Goal: Obtain resource: Obtain resource

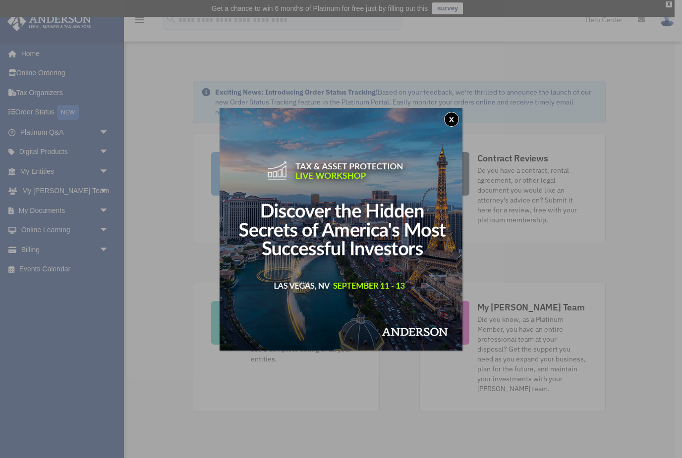
click at [451, 112] on button "x" at bounding box center [451, 119] width 15 height 15
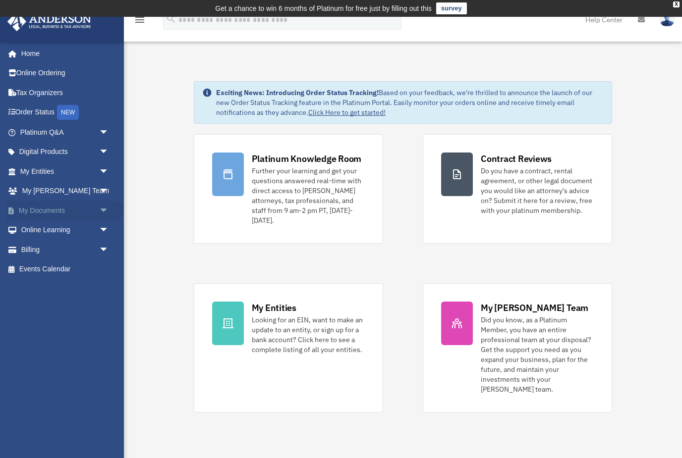
click at [28, 209] on link "My Documents arrow_drop_down" at bounding box center [65, 211] width 117 height 20
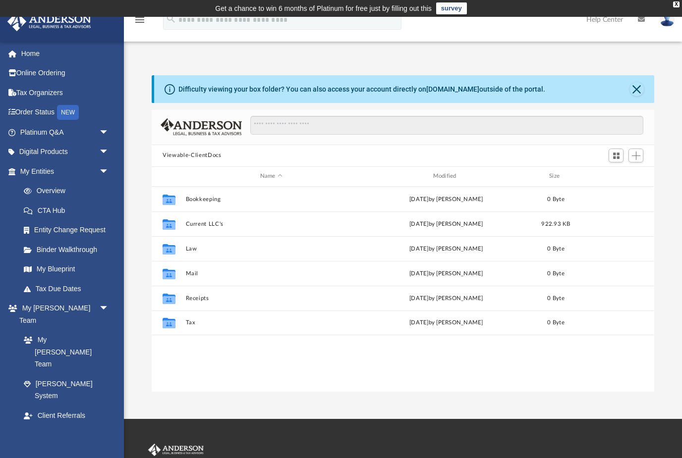
scroll to position [225, 502]
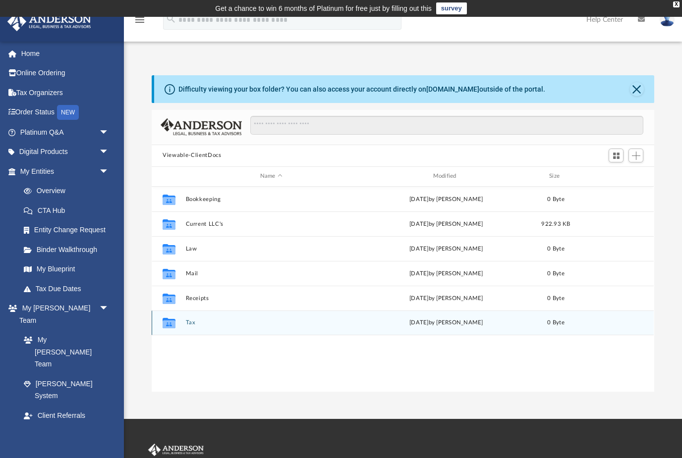
click at [181, 324] on div "Collaborated Folder" at bounding box center [169, 323] width 25 height 16
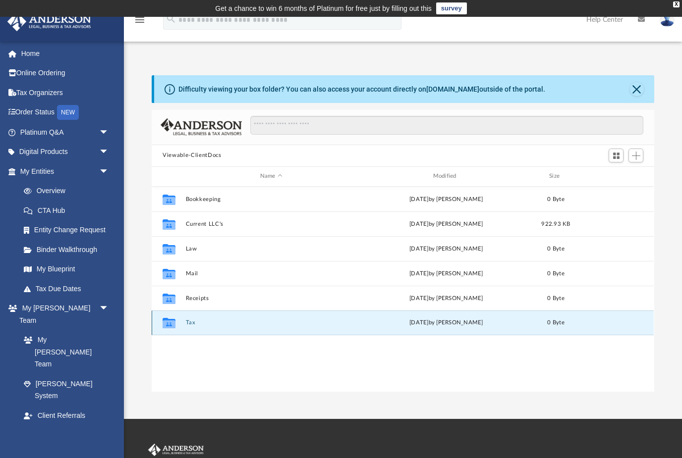
click at [184, 322] on div "Collaborated Folder Tax Fri Aug 8 2025 by Charles Rogler 0 Byte" at bounding box center [403, 323] width 502 height 25
click at [644, 150] on div at bounding box center [625, 156] width 40 height 18
click at [189, 325] on button "Tax" at bounding box center [271, 323] width 171 height 6
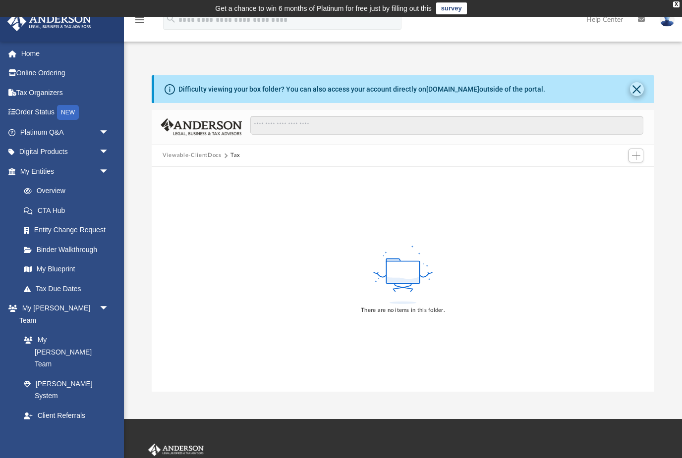
click at [640, 89] on button "Close" at bounding box center [637, 89] width 14 height 14
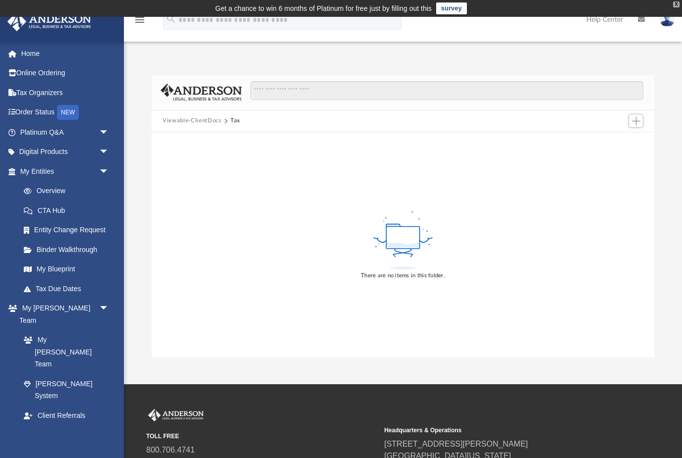
click at [673, 2] on div "X" at bounding box center [676, 4] width 6 height 6
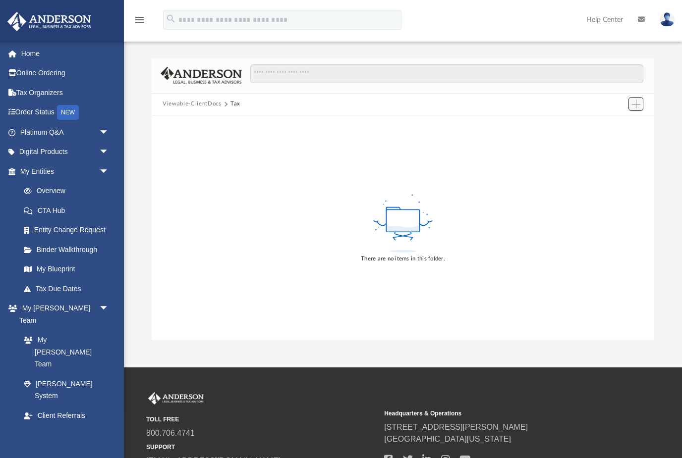
click at [641, 103] on button "Add" at bounding box center [635, 104] width 15 height 14
click at [623, 123] on li "Upload" at bounding box center [622, 123] width 32 height 10
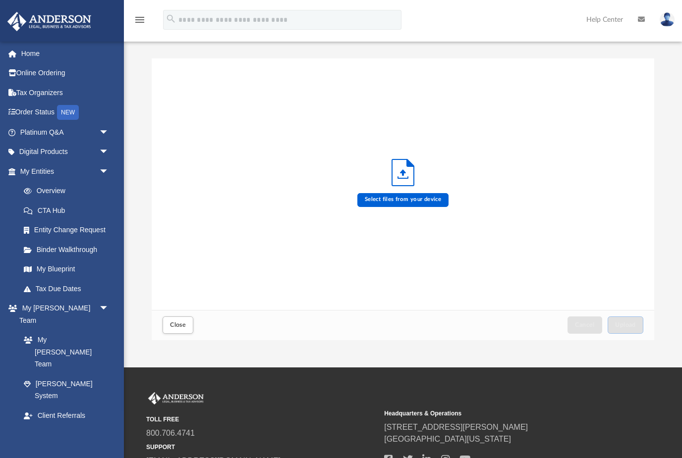
scroll to position [251, 502]
click at [377, 200] on label "Select files from your device" at bounding box center [403, 200] width 92 height 14
click at [0, 0] on input "Select files from your device" at bounding box center [0, 0] width 0 height 0
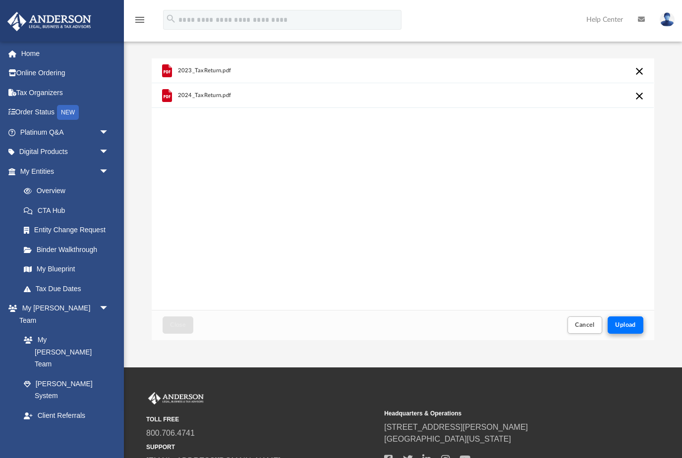
click at [626, 326] on span "Upload" at bounding box center [625, 325] width 21 height 6
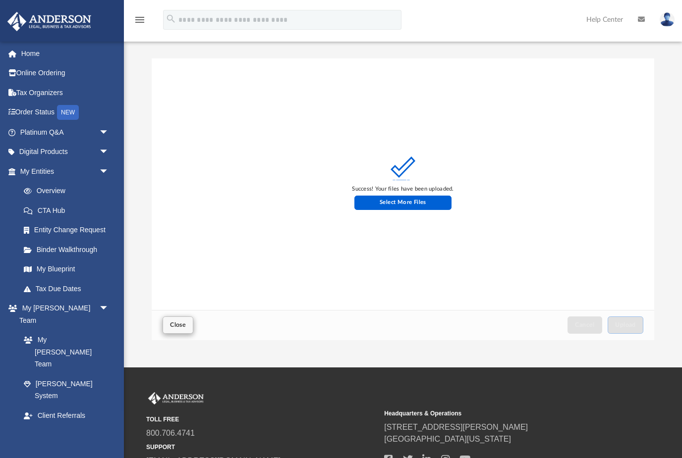
click at [171, 325] on span "Close" at bounding box center [178, 325] width 16 height 6
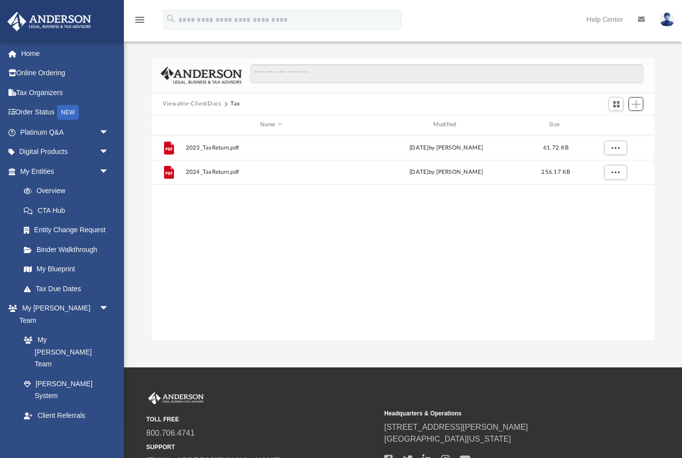
scroll to position [225, 502]
click at [189, 104] on button "Viewable-ClientDocs" at bounding box center [191, 104] width 58 height 9
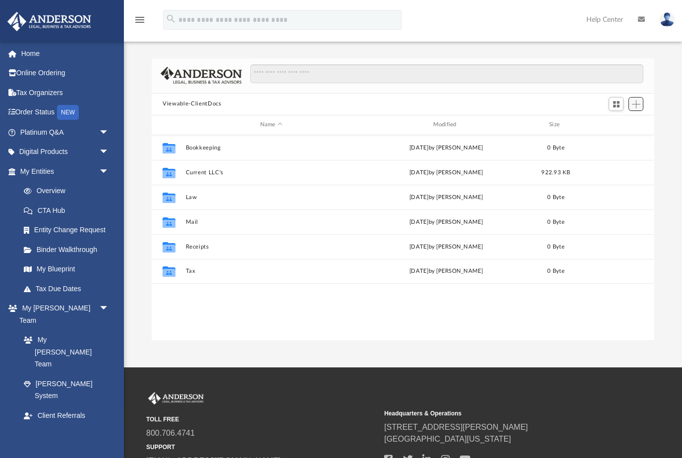
click at [633, 103] on span "Add" at bounding box center [636, 104] width 8 height 8
click at [612, 142] on li "New Folder" at bounding box center [622, 139] width 32 height 10
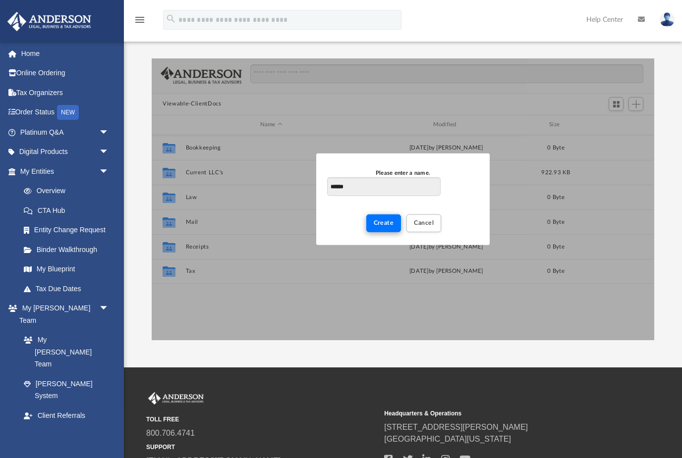
type input "*****"
click at [387, 224] on span "Create" at bounding box center [384, 223] width 20 height 6
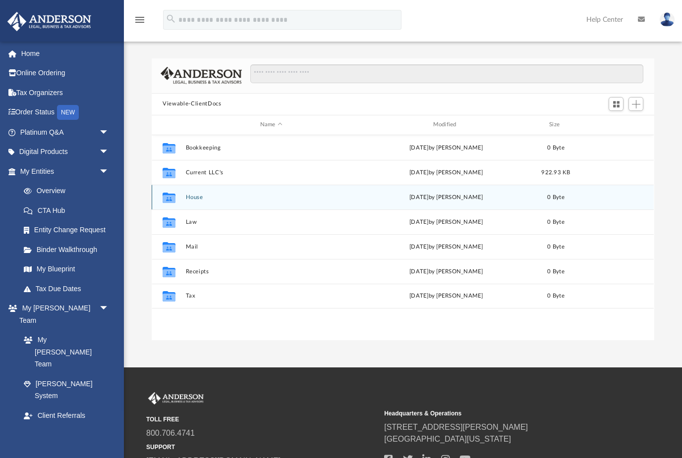
click at [192, 197] on button "House" at bounding box center [271, 197] width 171 height 6
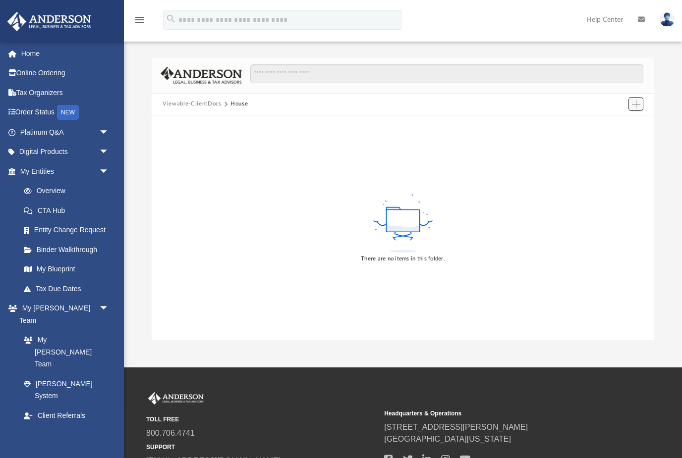
click at [636, 105] on span "Add" at bounding box center [636, 104] width 8 height 8
click at [615, 123] on li "Upload" at bounding box center [622, 123] width 32 height 10
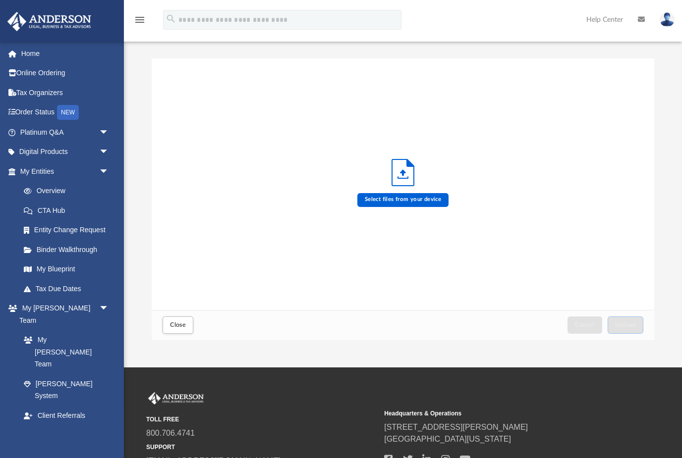
scroll to position [251, 502]
click at [394, 203] on label "Select files from your device" at bounding box center [403, 200] width 92 height 14
click at [0, 0] on input "Select files from your device" at bounding box center [0, 0] width 0 height 0
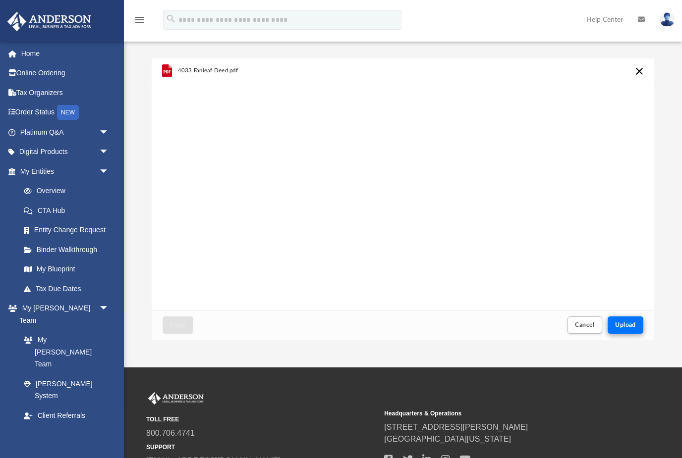
click at [626, 325] on span "Upload" at bounding box center [625, 325] width 21 height 6
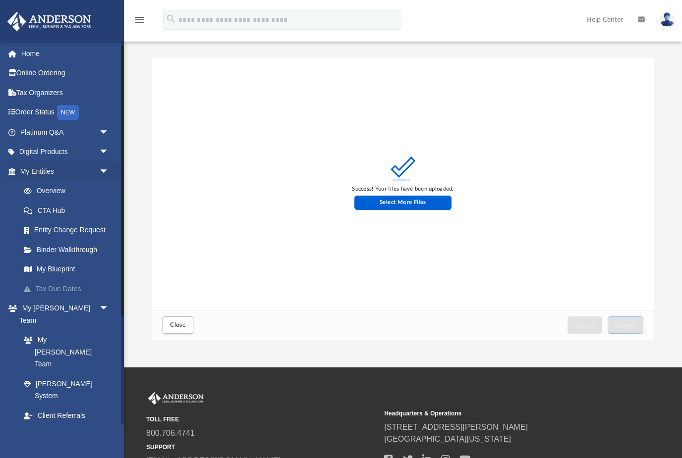
scroll to position [10, 0]
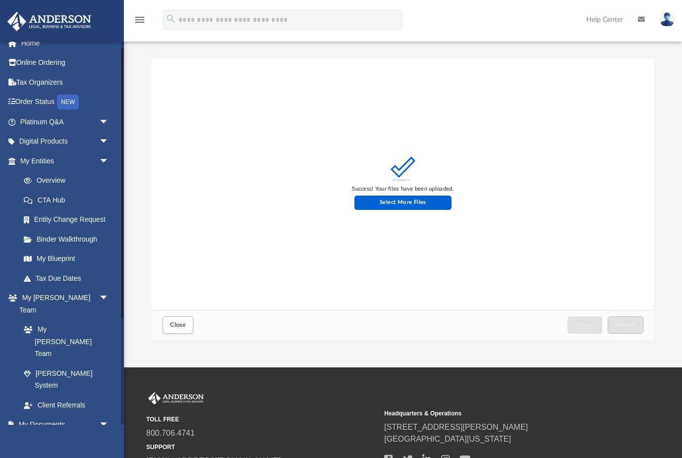
click at [43, 434] on link "Box" at bounding box center [69, 444] width 110 height 20
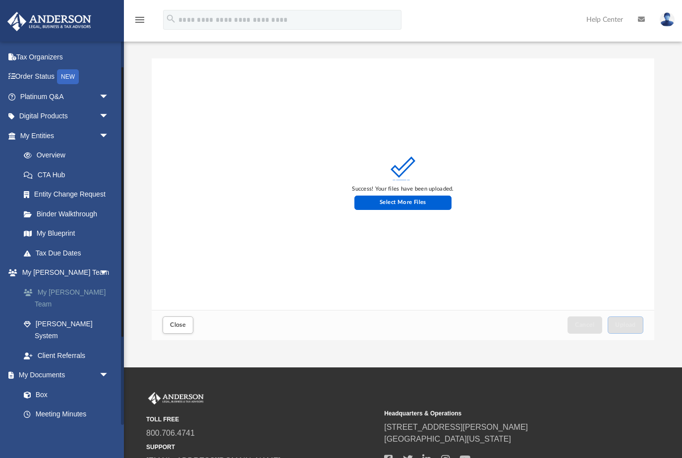
scroll to position [37, 0]
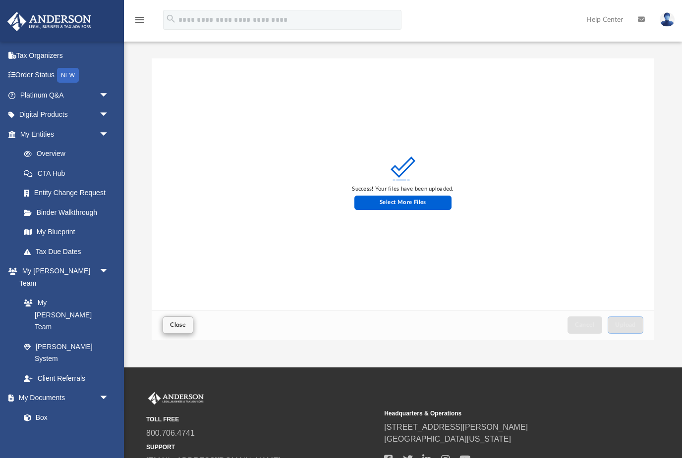
click at [180, 325] on span "Close" at bounding box center [178, 325] width 16 height 6
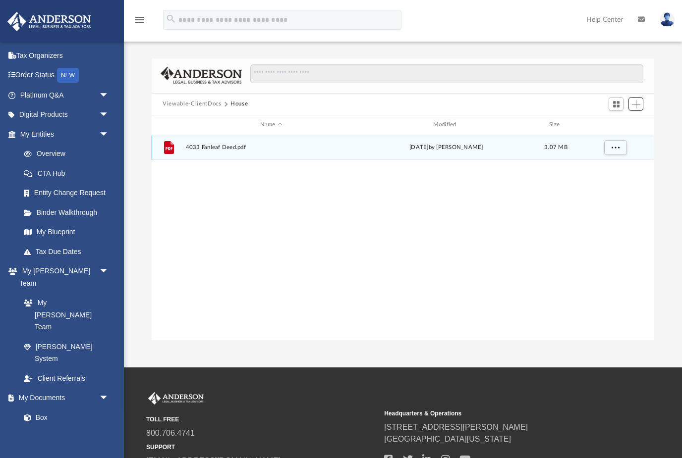
scroll to position [225, 502]
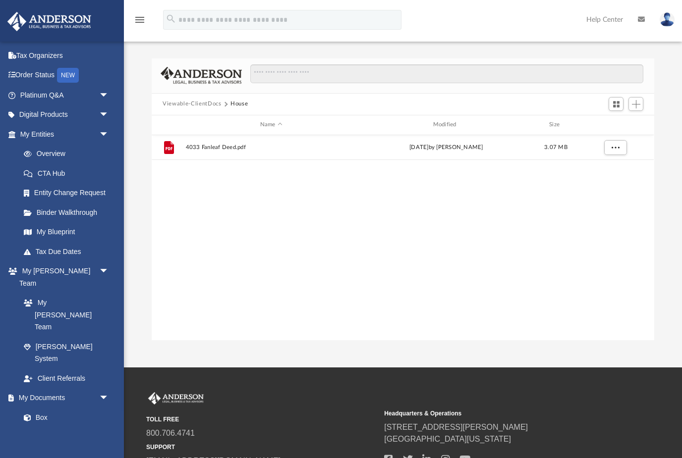
click at [183, 105] on button "Viewable-ClientDocs" at bounding box center [191, 104] width 58 height 9
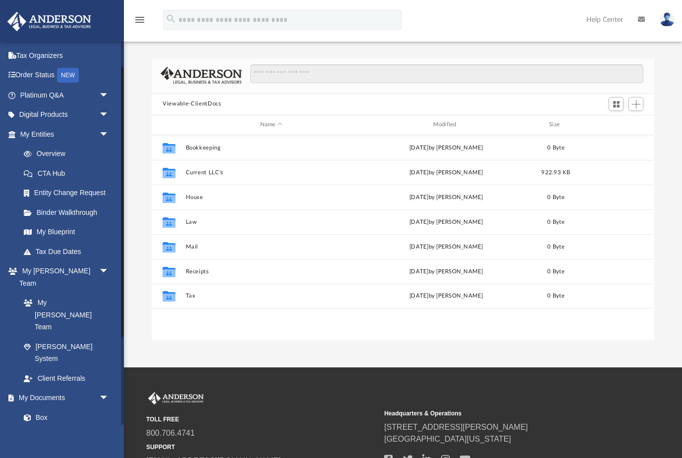
click at [41, 428] on link "Meeting Minutes" at bounding box center [69, 438] width 110 height 20
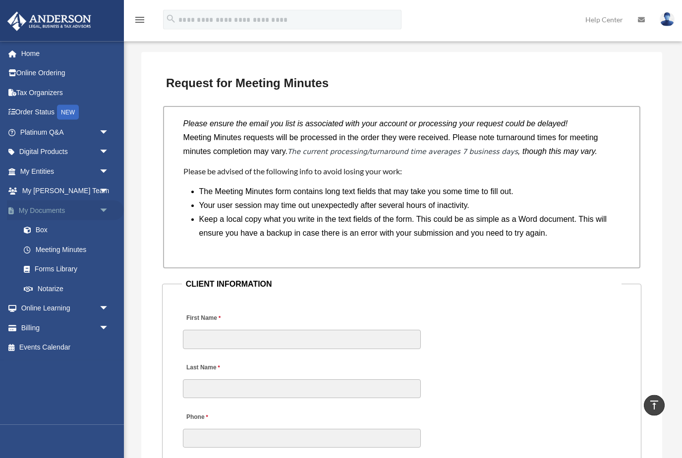
scroll to position [796, 0]
click at [45, 268] on link "Forms Library" at bounding box center [69, 270] width 110 height 20
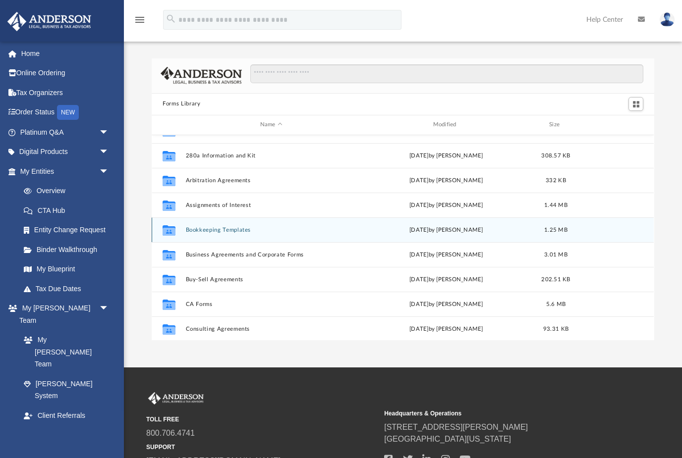
scroll to position [18, 0]
click at [215, 229] on button "Bookkeeping Templates" at bounding box center [271, 228] width 171 height 6
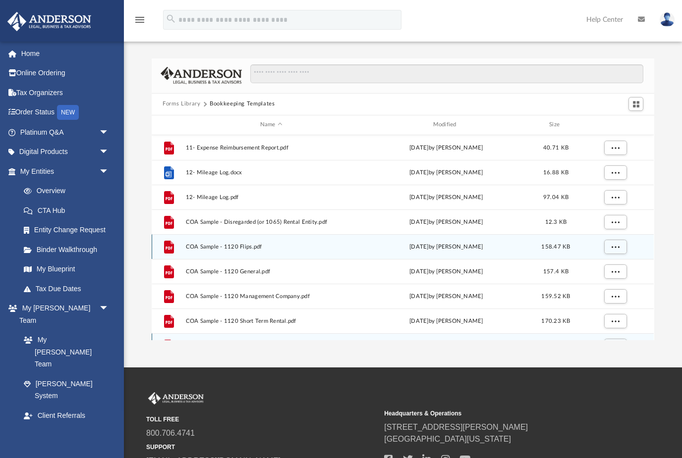
scroll to position [0, 0]
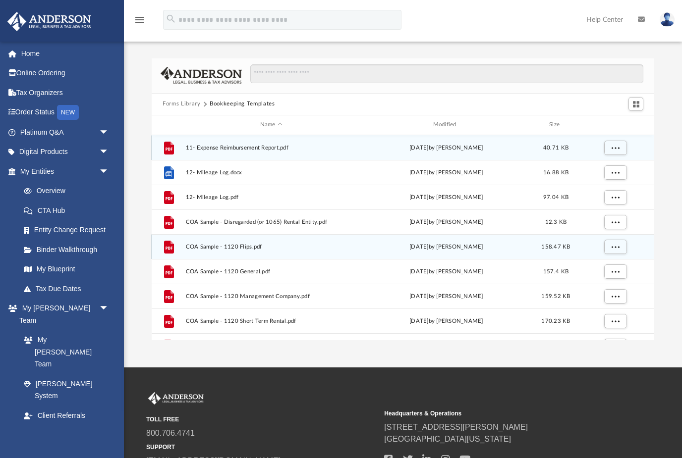
click at [227, 147] on span "11- Expense Reimbursement Report.pdf" at bounding box center [271, 147] width 171 height 6
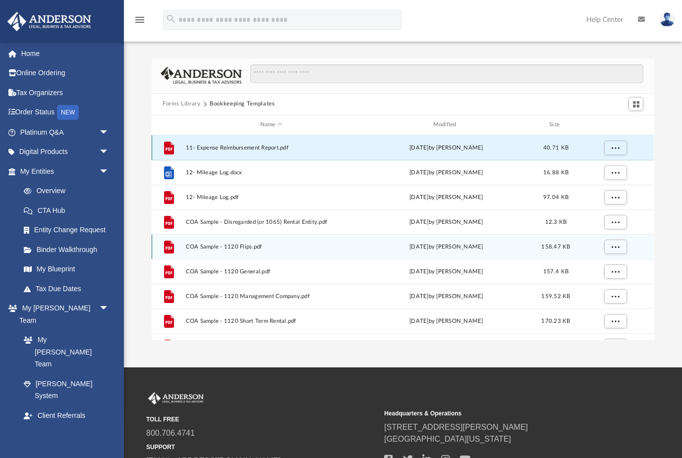
click at [227, 147] on span "11- Expense Reimbursement Report.pdf" at bounding box center [271, 147] width 171 height 6
click at [172, 149] on icon "grid" at bounding box center [169, 147] width 10 height 13
click at [219, 147] on span "11- Expense Reimbursement Report.pdf" at bounding box center [271, 147] width 171 height 6
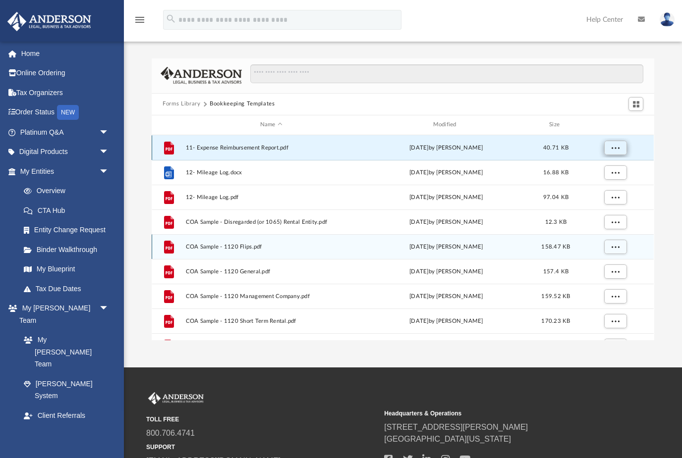
click at [614, 146] on span "More options" at bounding box center [615, 147] width 8 height 5
click at [605, 166] on li "Preview" at bounding box center [606, 167] width 29 height 10
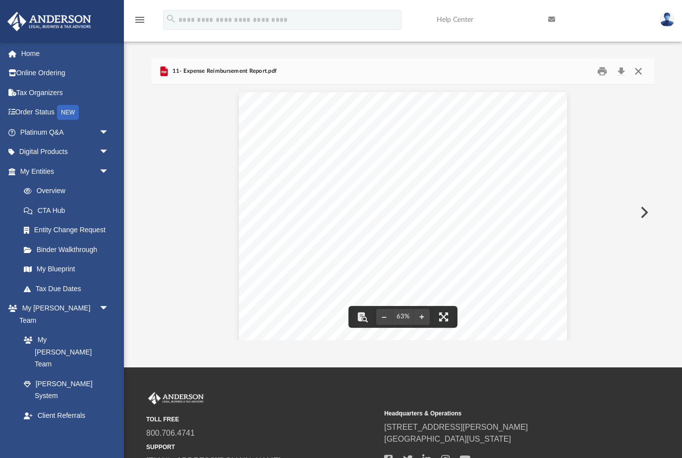
click at [640, 71] on button "Close" at bounding box center [638, 70] width 18 height 15
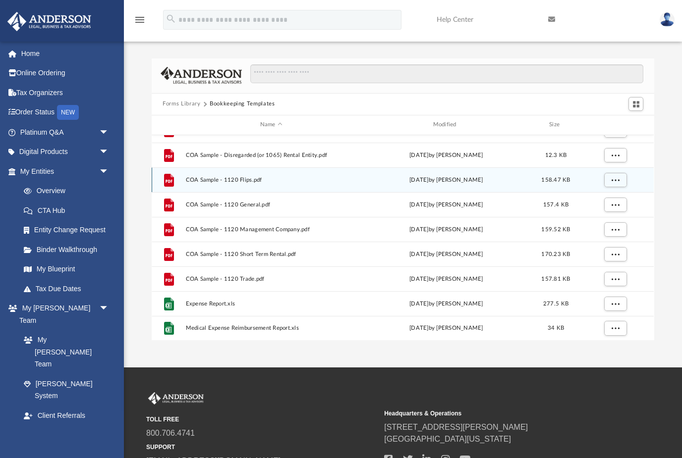
scroll to position [67, 0]
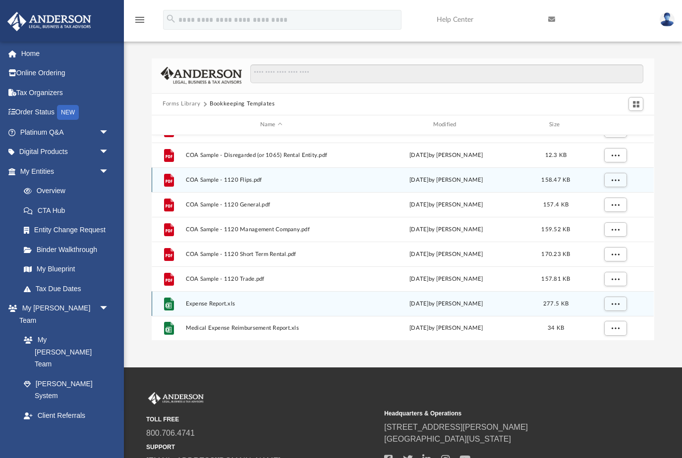
click at [223, 303] on span "Expense Report.xls" at bounding box center [271, 303] width 171 height 6
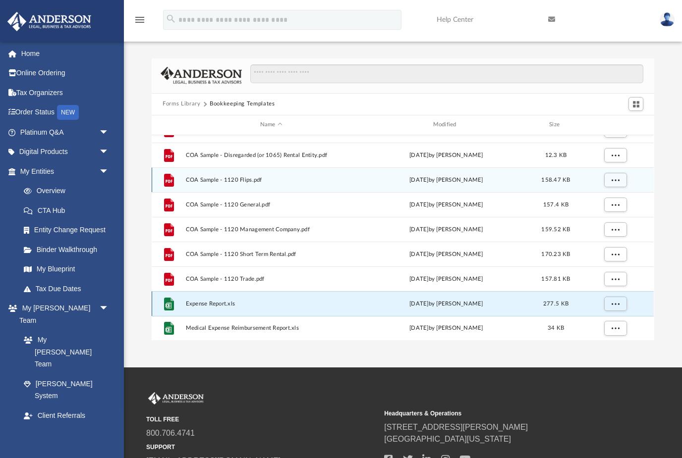
click at [608, 311] on div "grid" at bounding box center [614, 303] width 69 height 19
click at [615, 305] on span "More options" at bounding box center [615, 303] width 8 height 5
click at [603, 267] on li "Preview" at bounding box center [606, 268] width 29 height 10
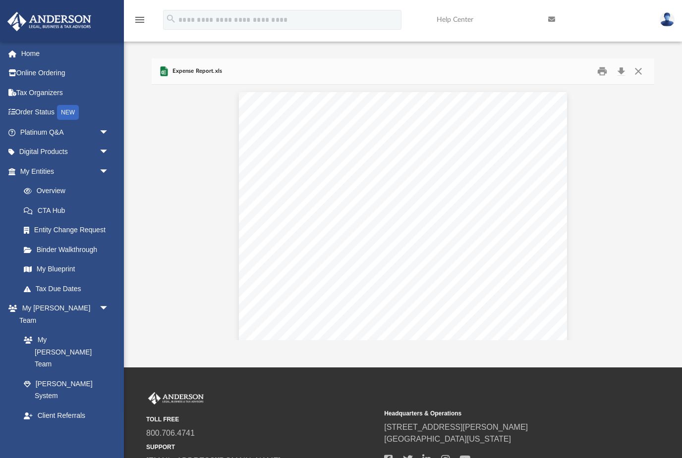
scroll to position [0, 0]
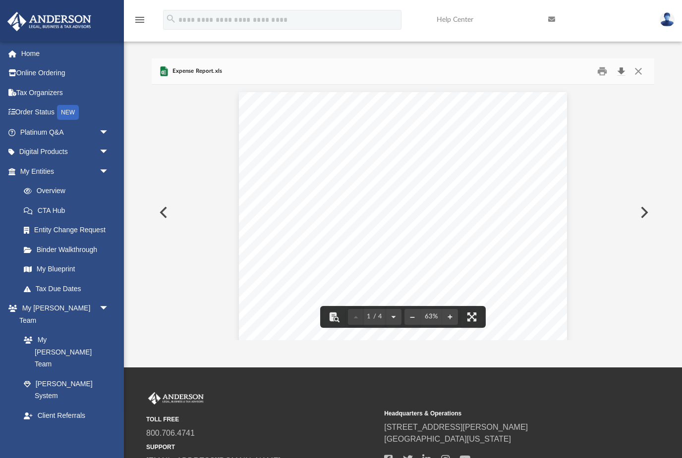
click at [622, 70] on button "Download" at bounding box center [621, 70] width 18 height 15
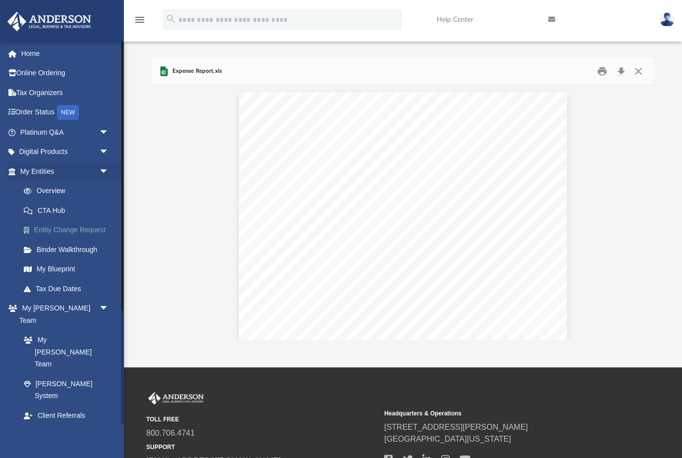
click at [84, 226] on link "Entity Change Request" at bounding box center [69, 230] width 110 height 20
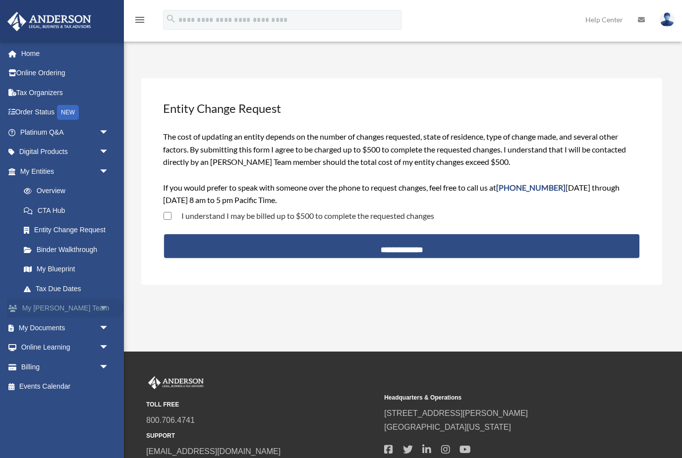
click at [104, 307] on span "arrow_drop_down" at bounding box center [109, 309] width 20 height 20
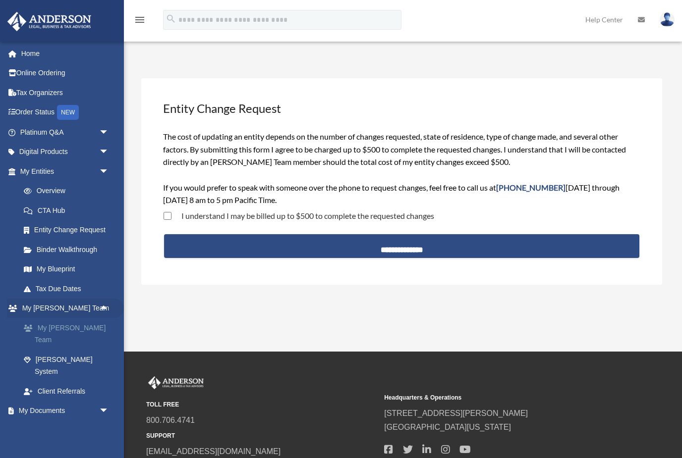
click at [90, 326] on link "My [PERSON_NAME] Team" at bounding box center [69, 334] width 110 height 32
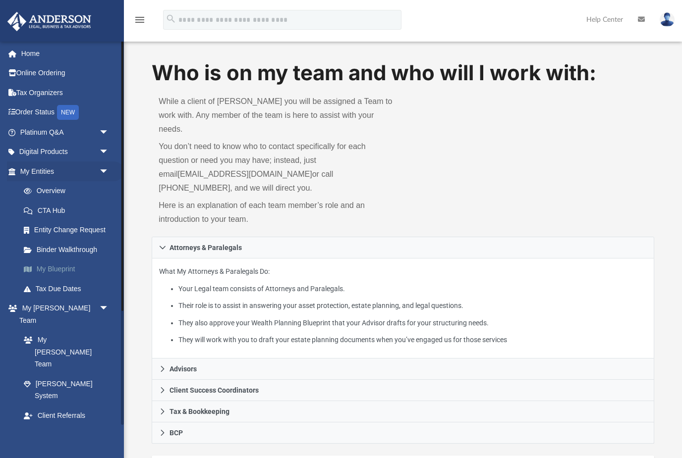
click at [67, 267] on link "My Blueprint" at bounding box center [69, 270] width 110 height 20
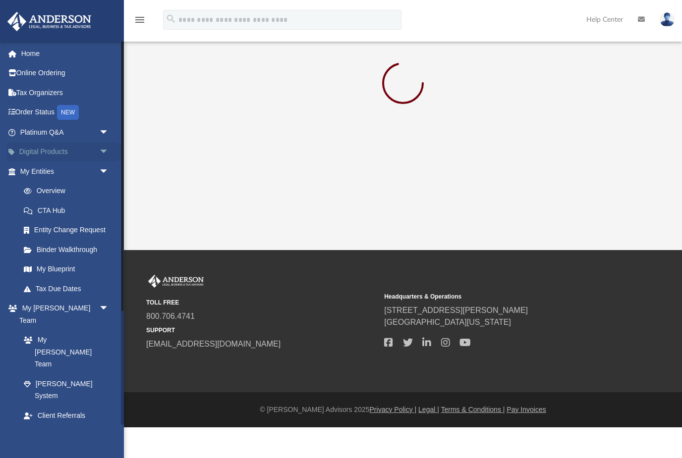
click at [66, 155] on link "Digital Products arrow_drop_down" at bounding box center [65, 152] width 117 height 20
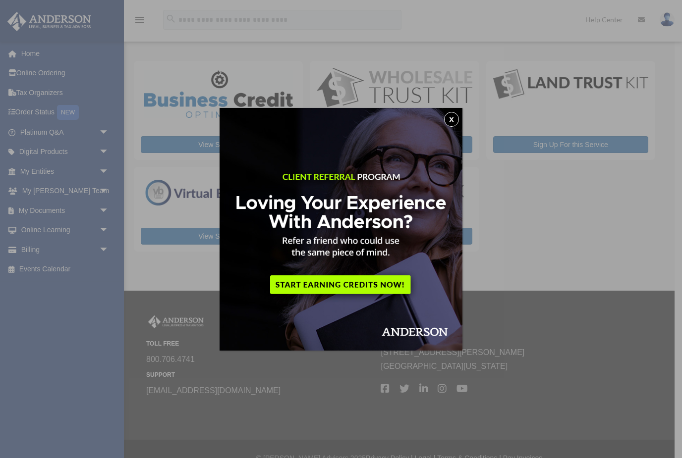
click at [451, 120] on button "x" at bounding box center [451, 119] width 15 height 15
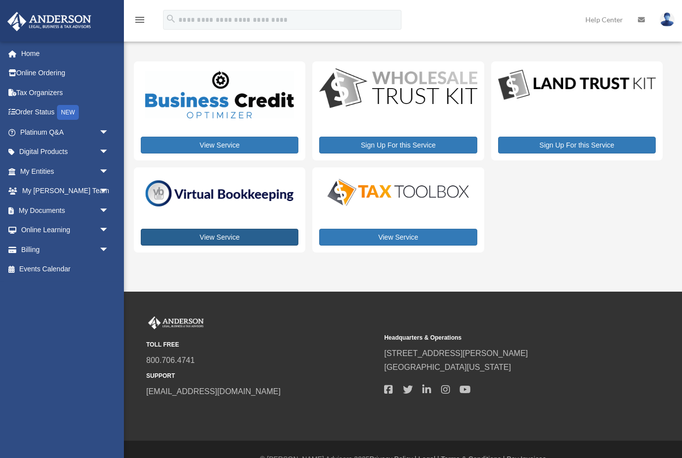
click at [256, 239] on link "View Service" at bounding box center [220, 237] width 158 height 17
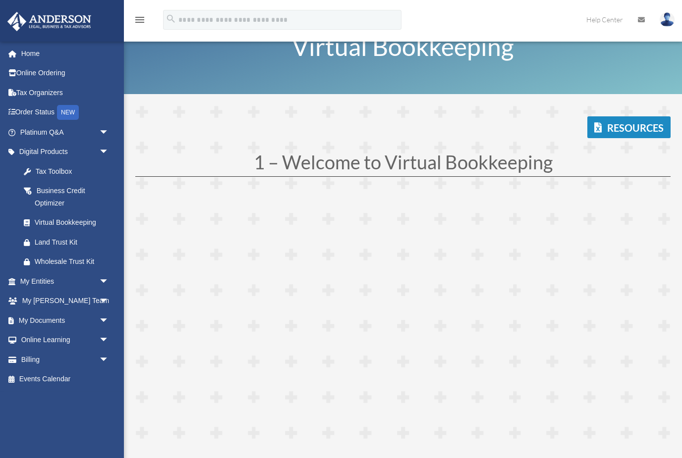
scroll to position [47, 0]
